Goal: Use online tool/utility

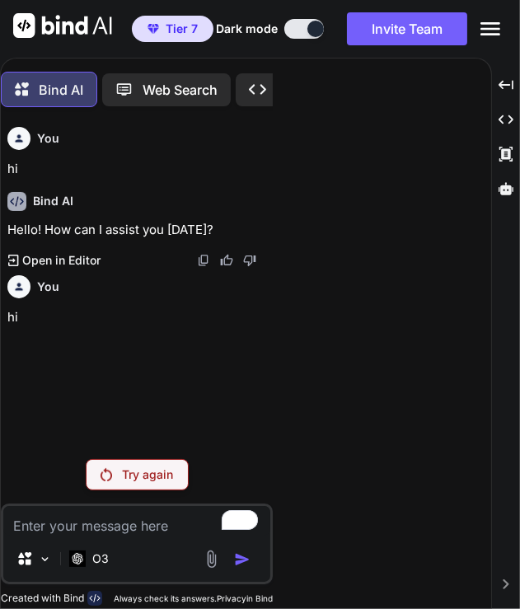
scroll to position [7, 0]
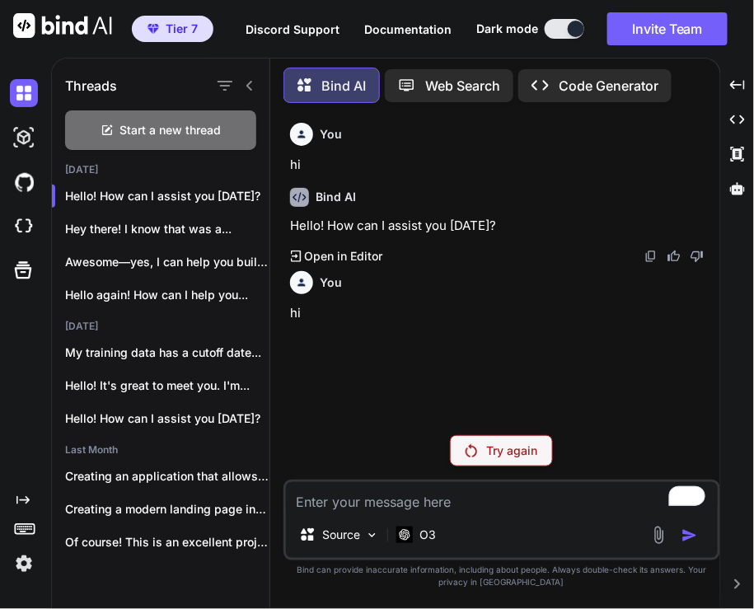
click at [21, 568] on img at bounding box center [24, 563] width 28 height 28
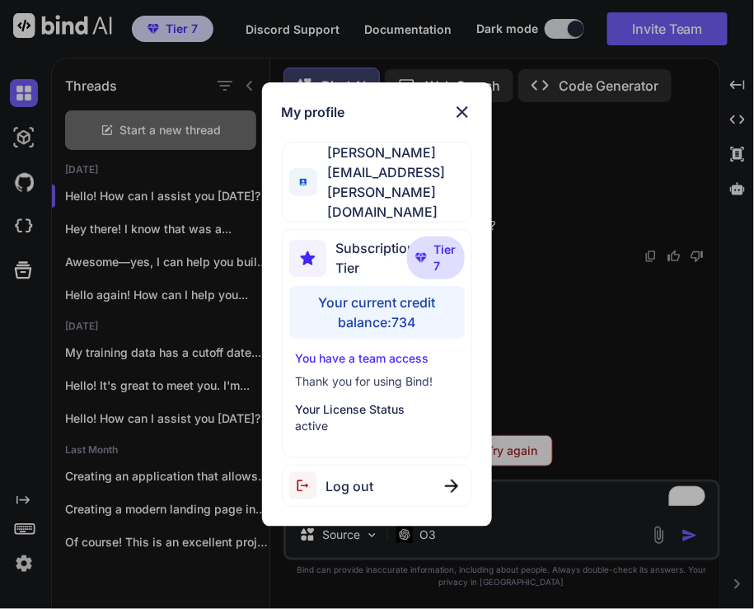
click at [519, 363] on div "My profile [PERSON_NAME] [EMAIL_ADDRESS][PERSON_NAME][DOMAIN_NAME] Subscription…" at bounding box center [377, 304] width 754 height 609
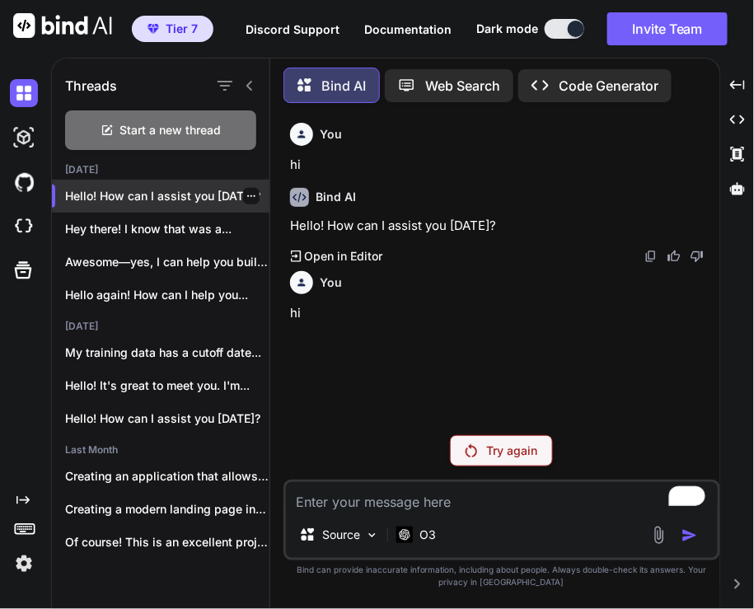
click at [246, 191] on icon "button" at bounding box center [251, 196] width 10 height 10
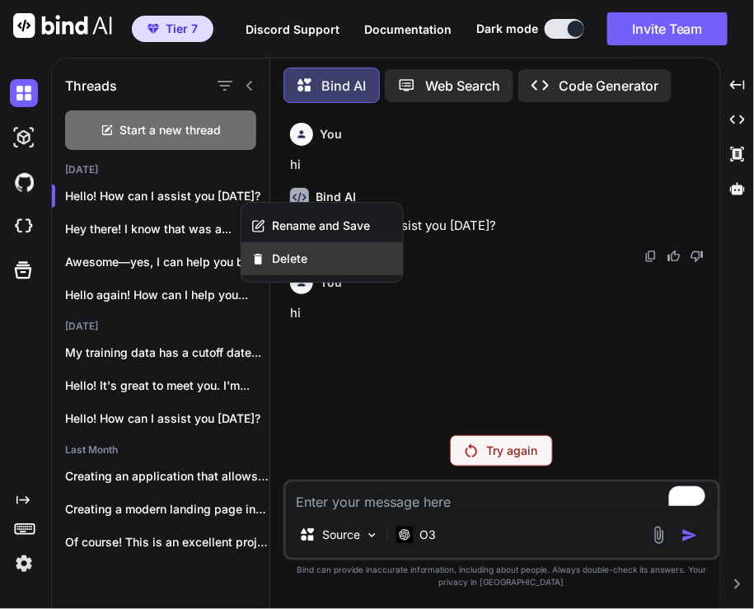
click at [278, 255] on span "Delete" at bounding box center [289, 258] width 35 height 16
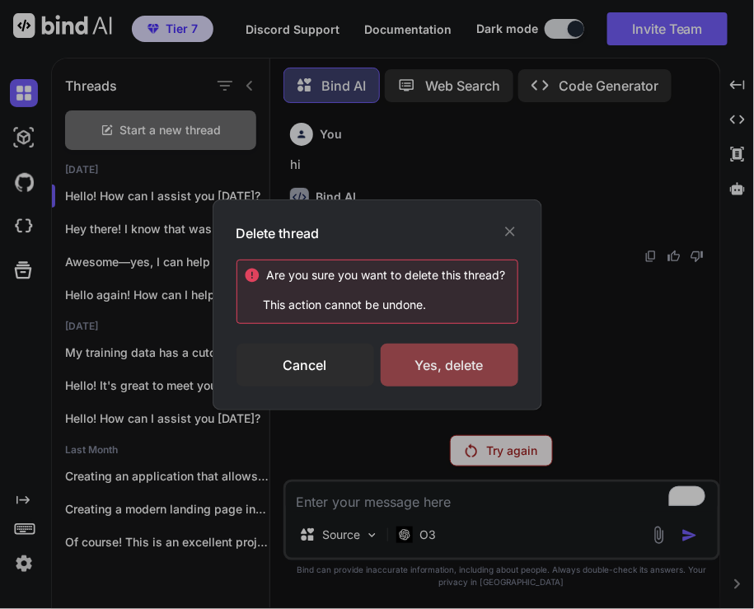
click at [462, 361] on div "Yes, delete" at bounding box center [450, 364] width 138 height 43
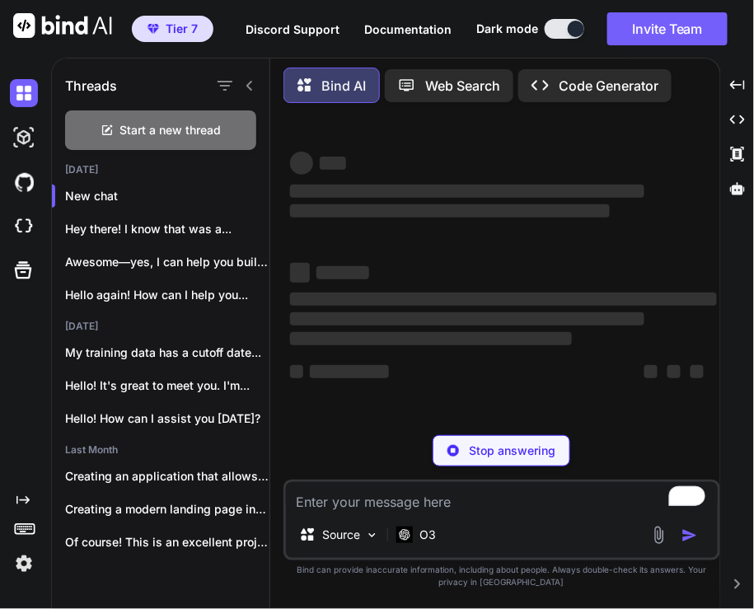
type textarea "x"
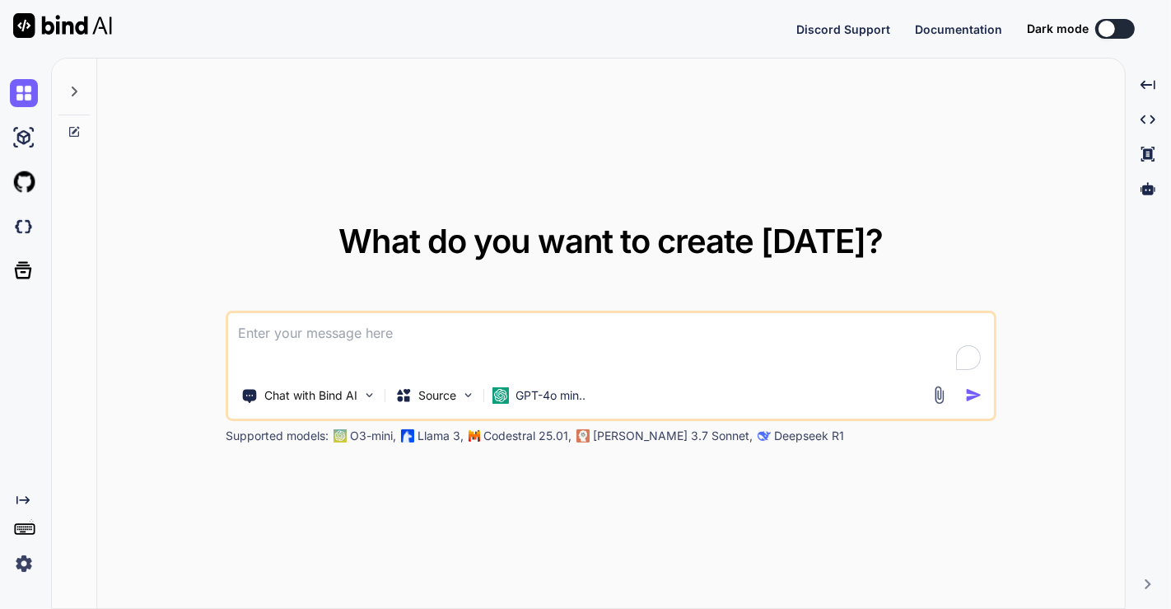
click at [18, 563] on img at bounding box center [24, 563] width 28 height 28
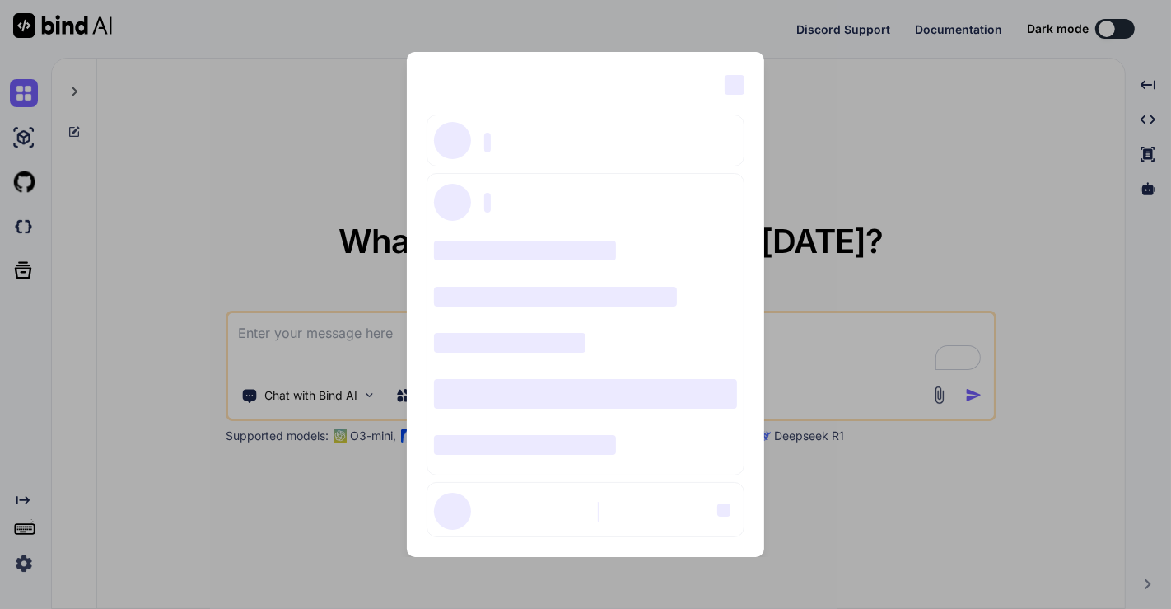
type textarea "x"
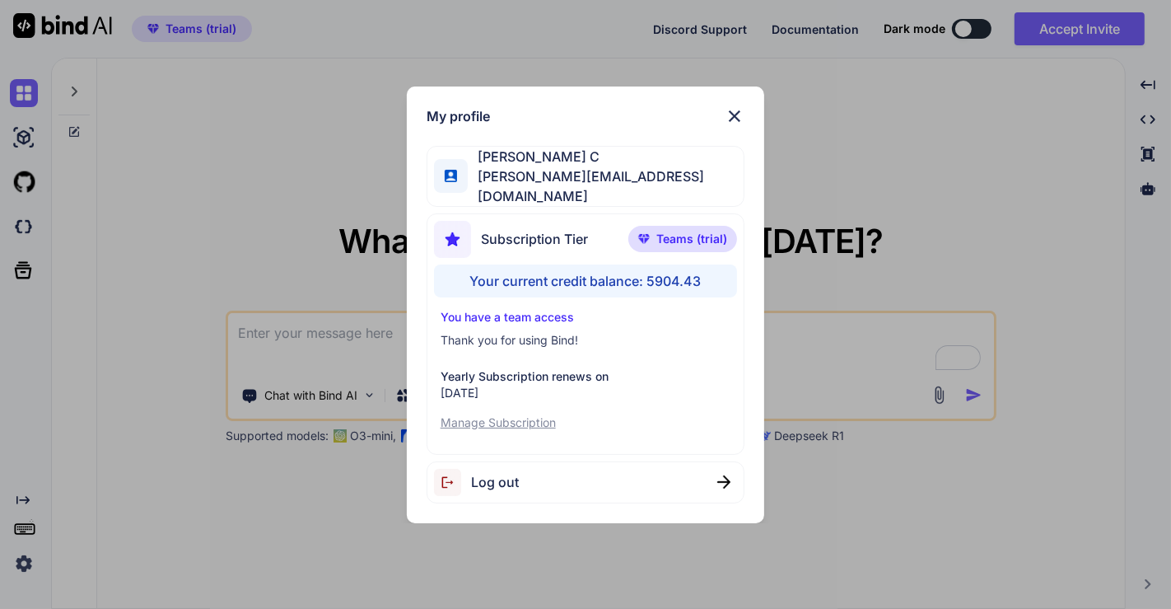
click at [560, 488] on div "Log out" at bounding box center [586, 482] width 319 height 42
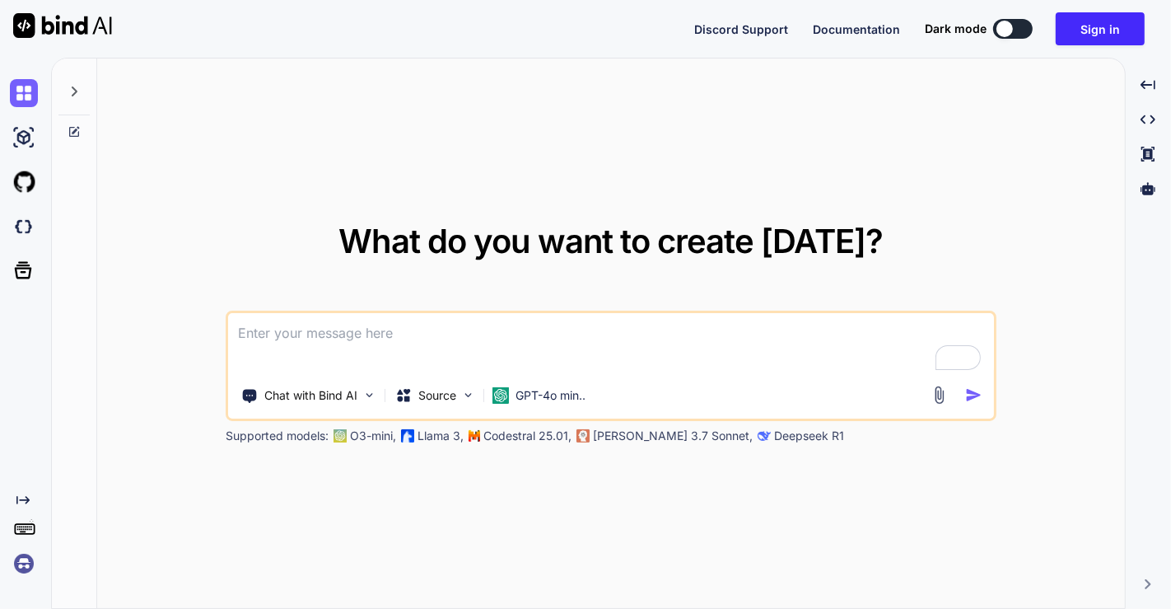
click at [21, 563] on img at bounding box center [24, 563] width 28 height 28
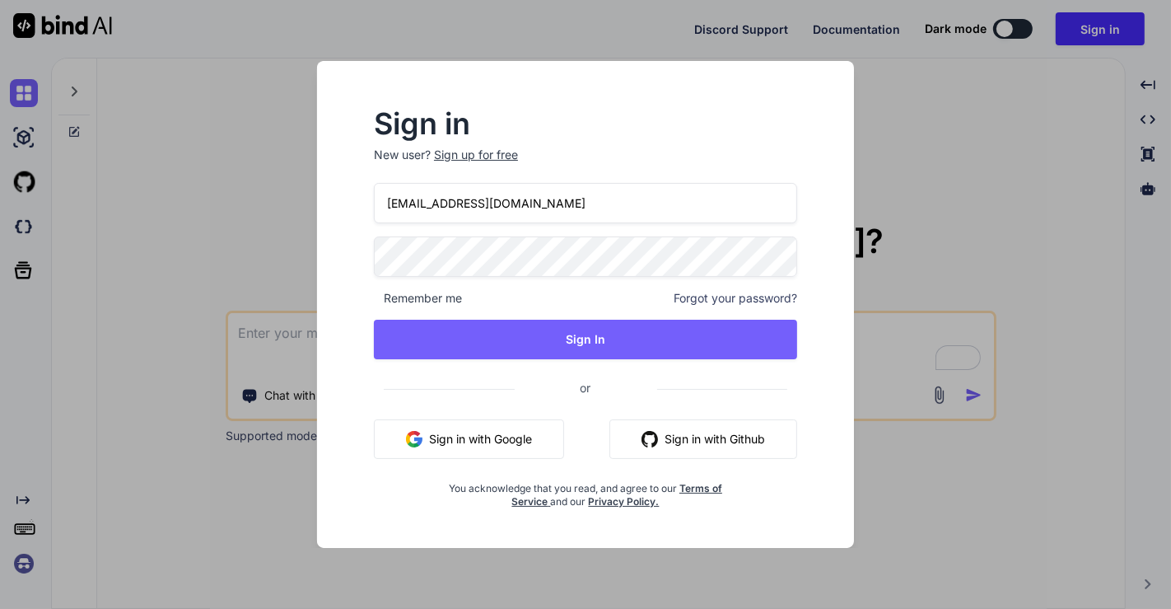
click at [522, 203] on input "moewes@gmx.org" at bounding box center [585, 203] width 423 height 40
paste input "S0m37N3tw0rkge"
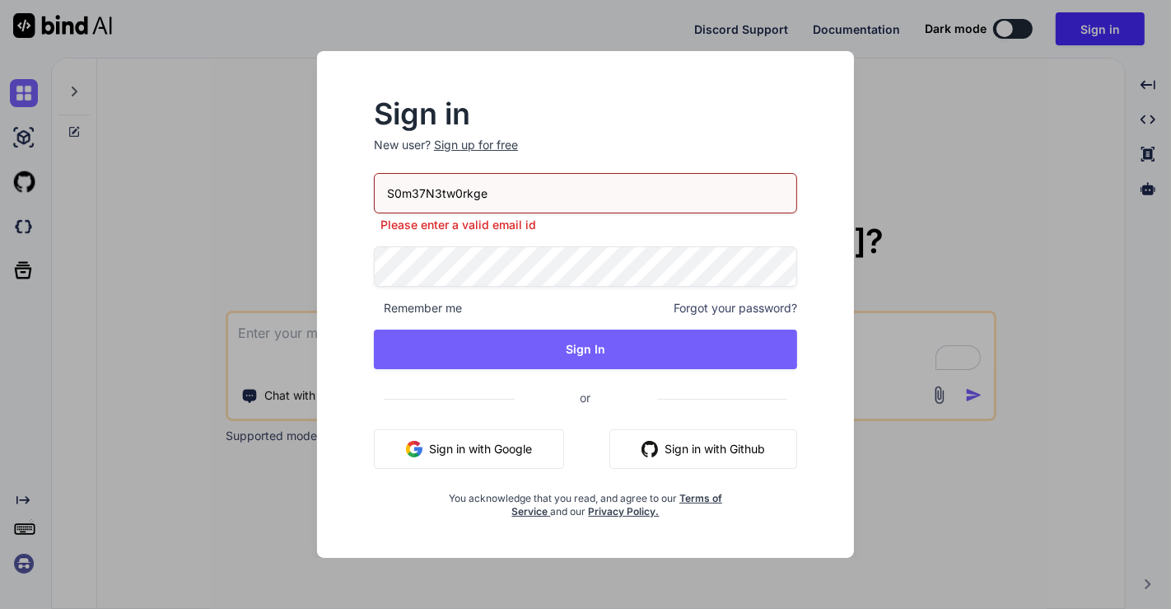
click at [506, 191] on input "S0m37N3tw0rkge" at bounding box center [585, 193] width 423 height 40
paste input "[EMAIL_ADDRESS][PERSON_NAME][DOMAIN_NAME]"
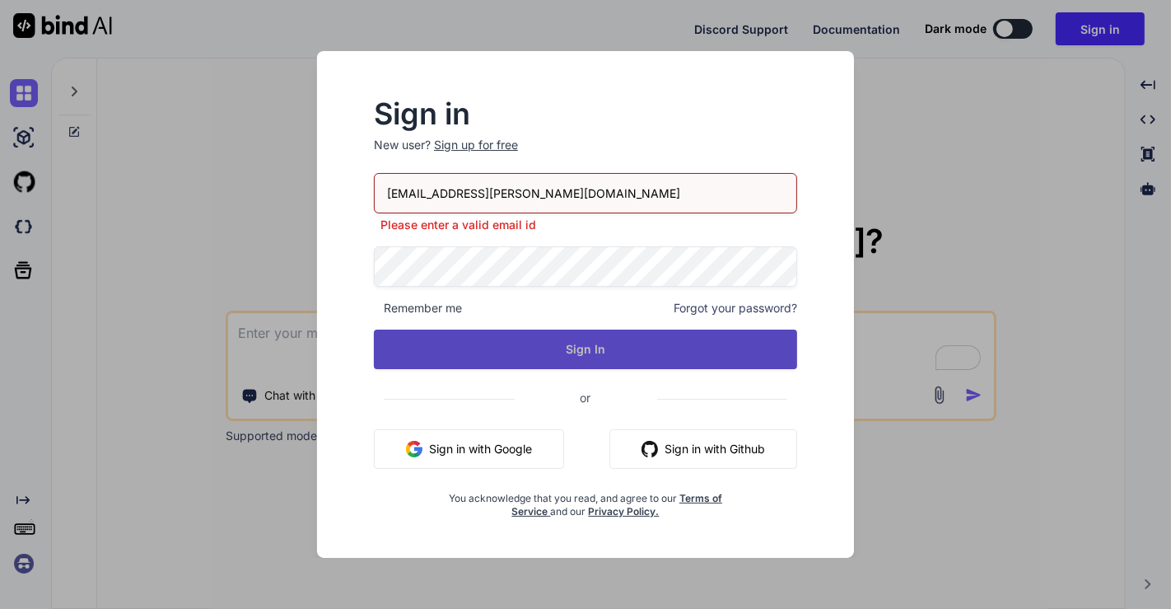
type input "[EMAIL_ADDRESS][PERSON_NAME][DOMAIN_NAME]"
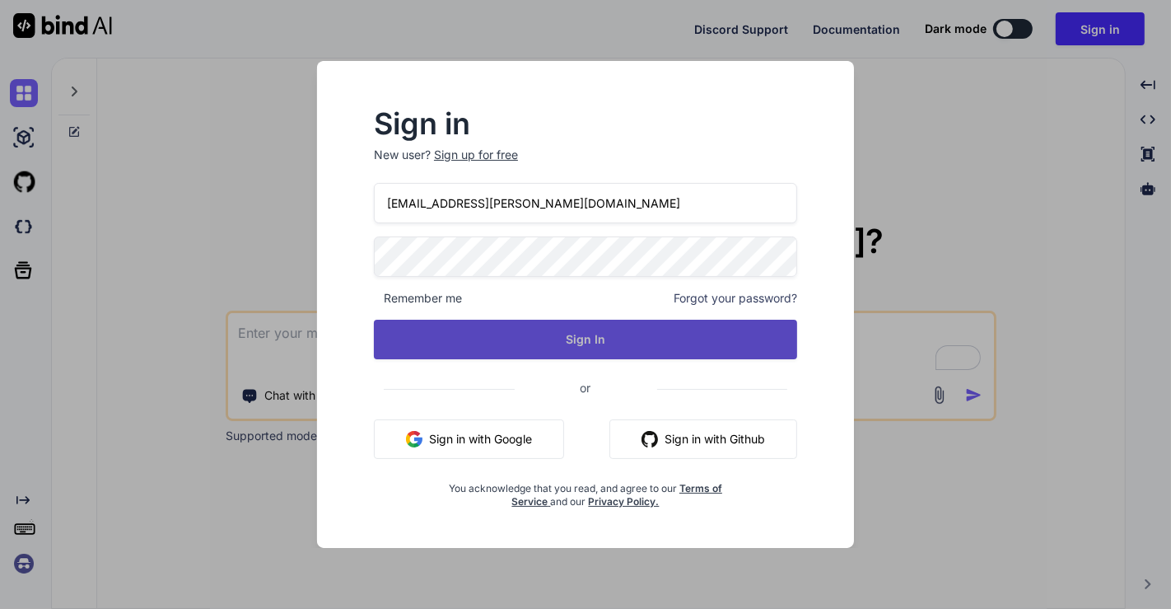
click at [563, 342] on button "Sign In" at bounding box center [585, 340] width 423 height 40
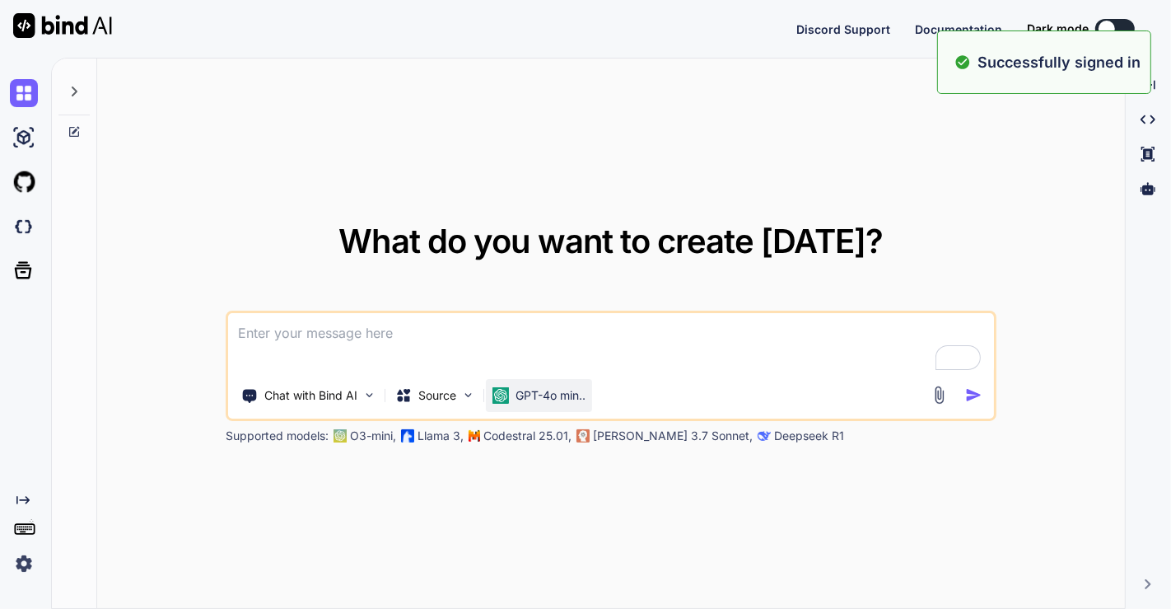
click at [544, 395] on p "GPT-4o min.." at bounding box center [551, 395] width 70 height 16
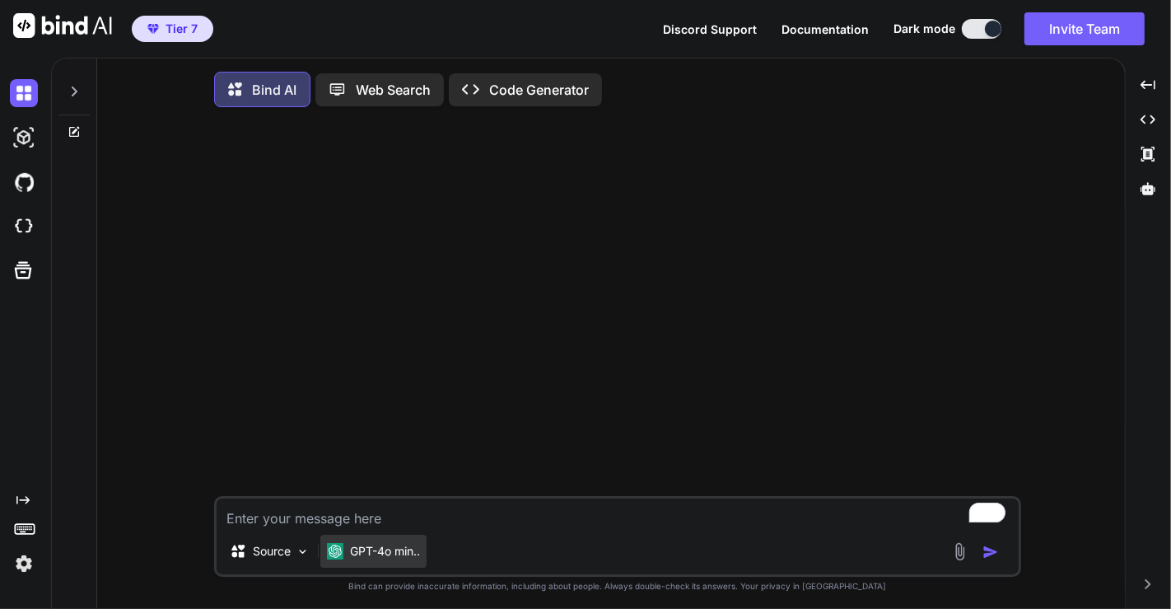
click at [385, 549] on p "GPT-4o min.." at bounding box center [385, 551] width 70 height 16
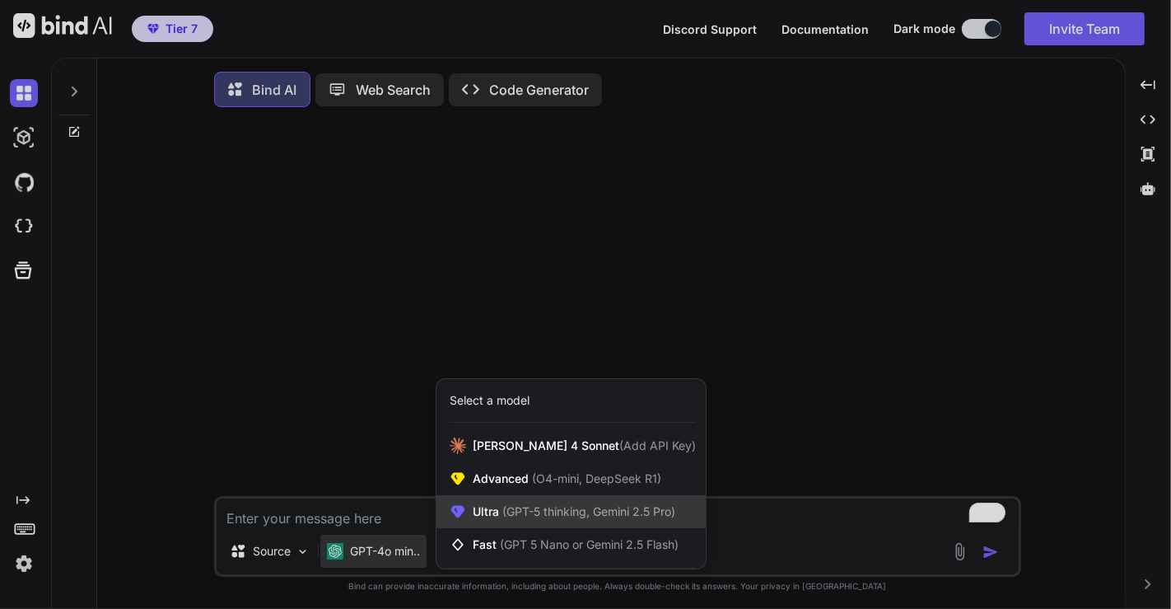
click at [526, 502] on div "Ultra (GPT-5 thinking, Gemini 2.5 Pro)" at bounding box center [571, 511] width 269 height 33
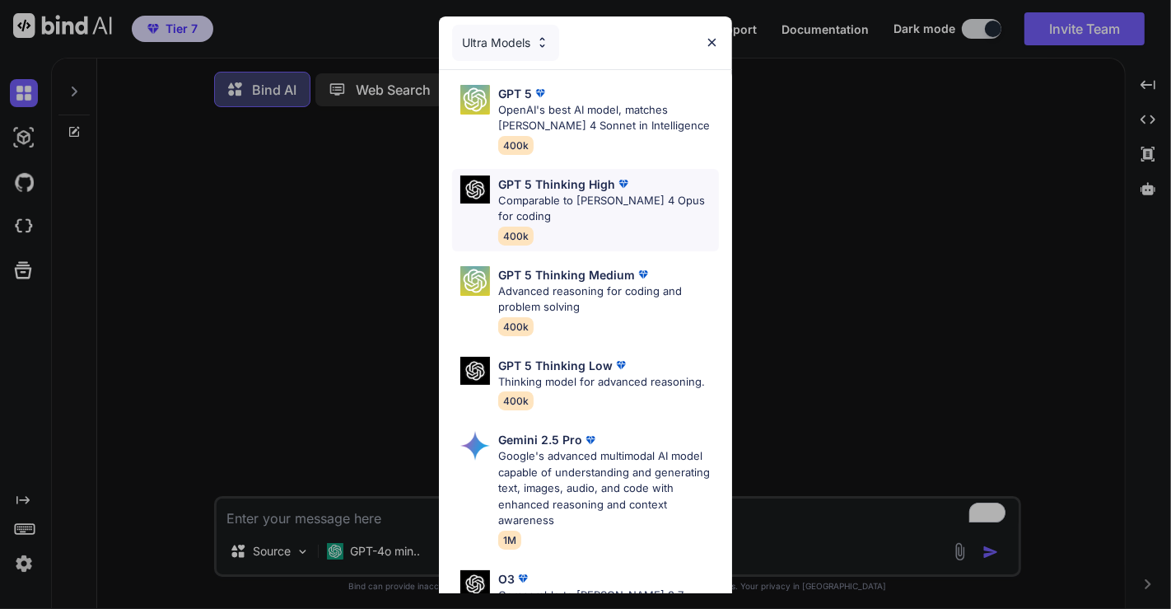
click at [567, 189] on p "GPT 5 Thinking High" at bounding box center [556, 183] width 117 height 17
type textarea "x"
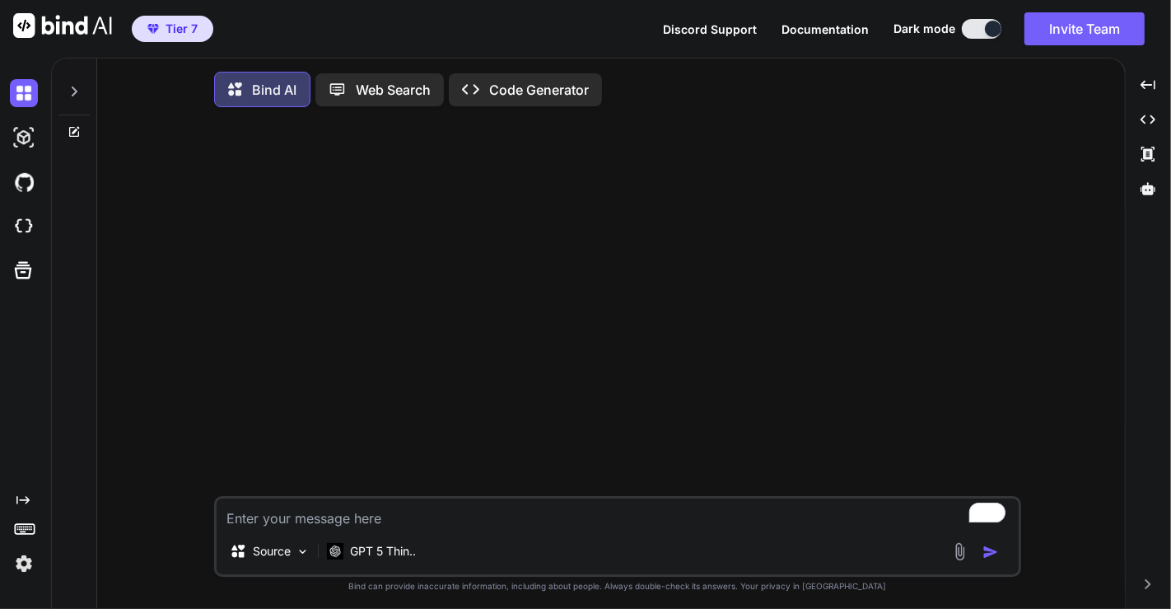
click at [353, 521] on textarea "To enrich screen reader interactions, please activate Accessibility in Grammarl…" at bounding box center [618, 513] width 802 height 30
type textarea "h"
type textarea "x"
type textarea "hi"
type textarea "x"
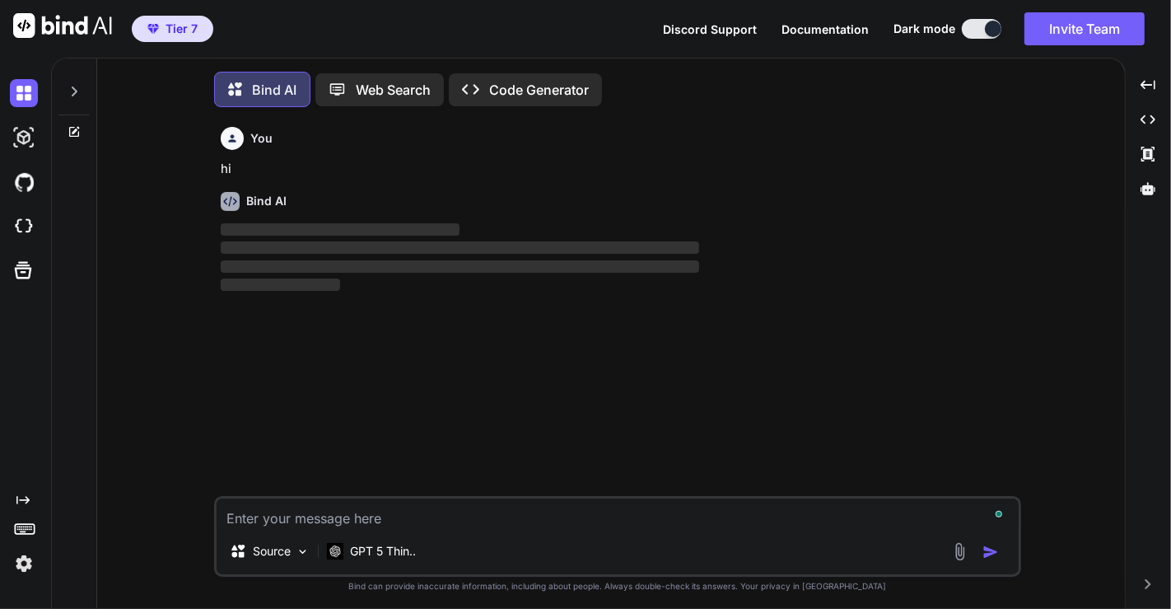
scroll to position [7, 0]
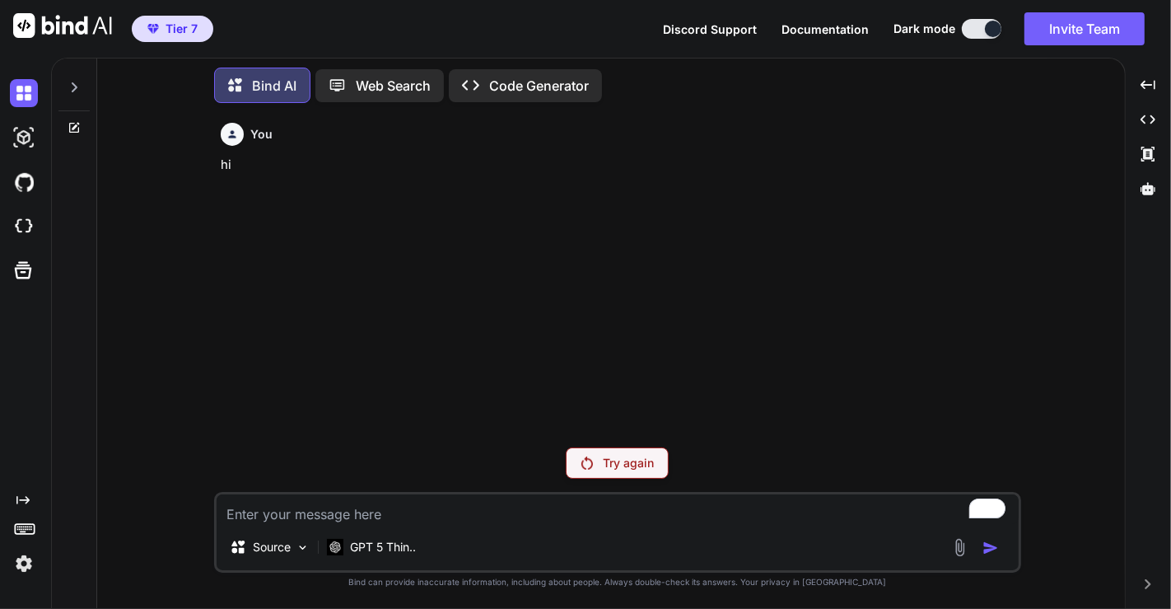
click at [642, 446] on div "You hi Try again Source GPT 5 Thin.. Created with Bind Always check its answers…" at bounding box center [617, 362] width 807 height 492
click at [642, 456] on p "Try again" at bounding box center [628, 463] width 51 height 16
